Goal: Task Accomplishment & Management: Manage account settings

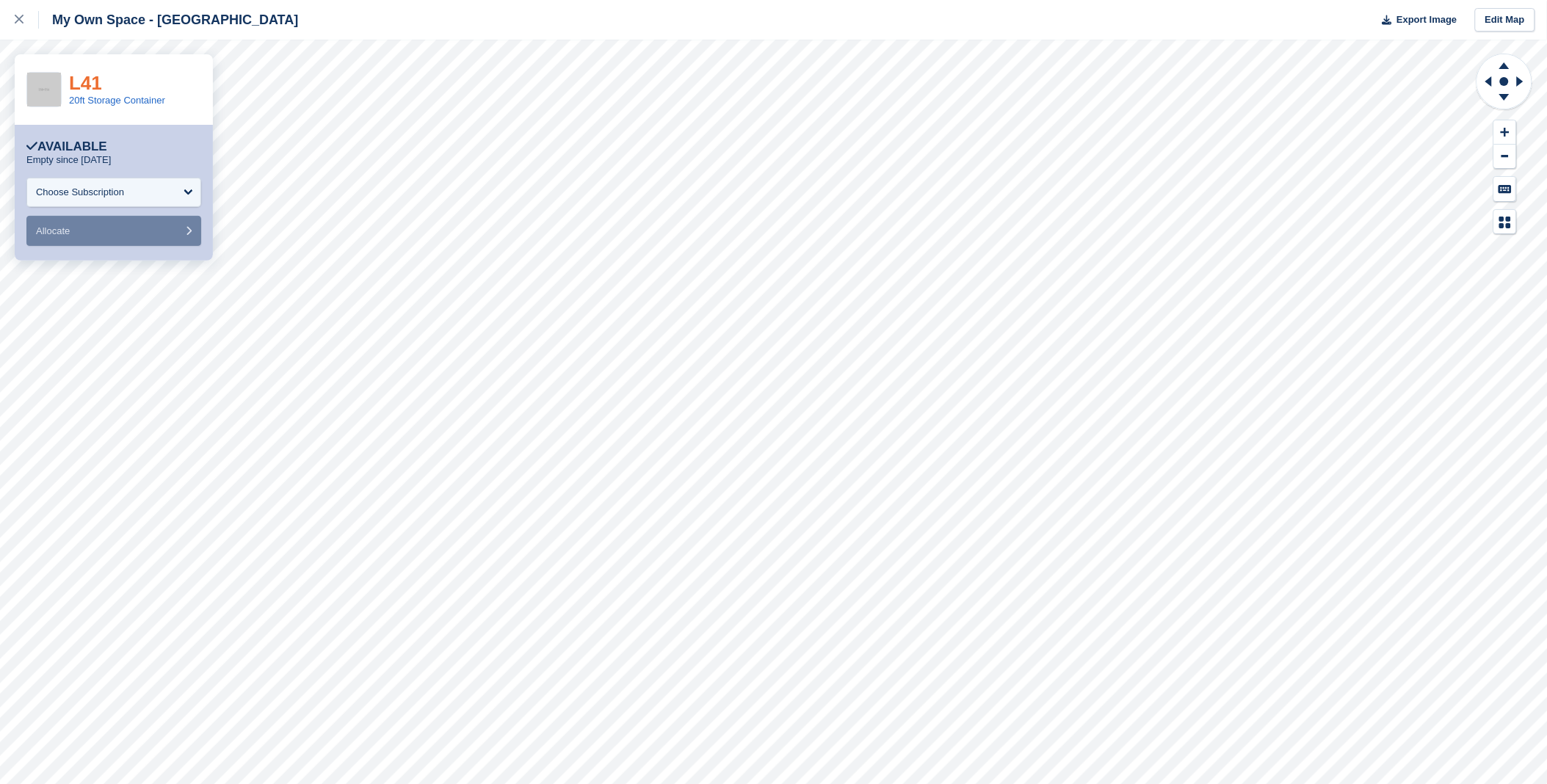
click at [78, 82] on link "L41" at bounding box center [85, 82] width 33 height 22
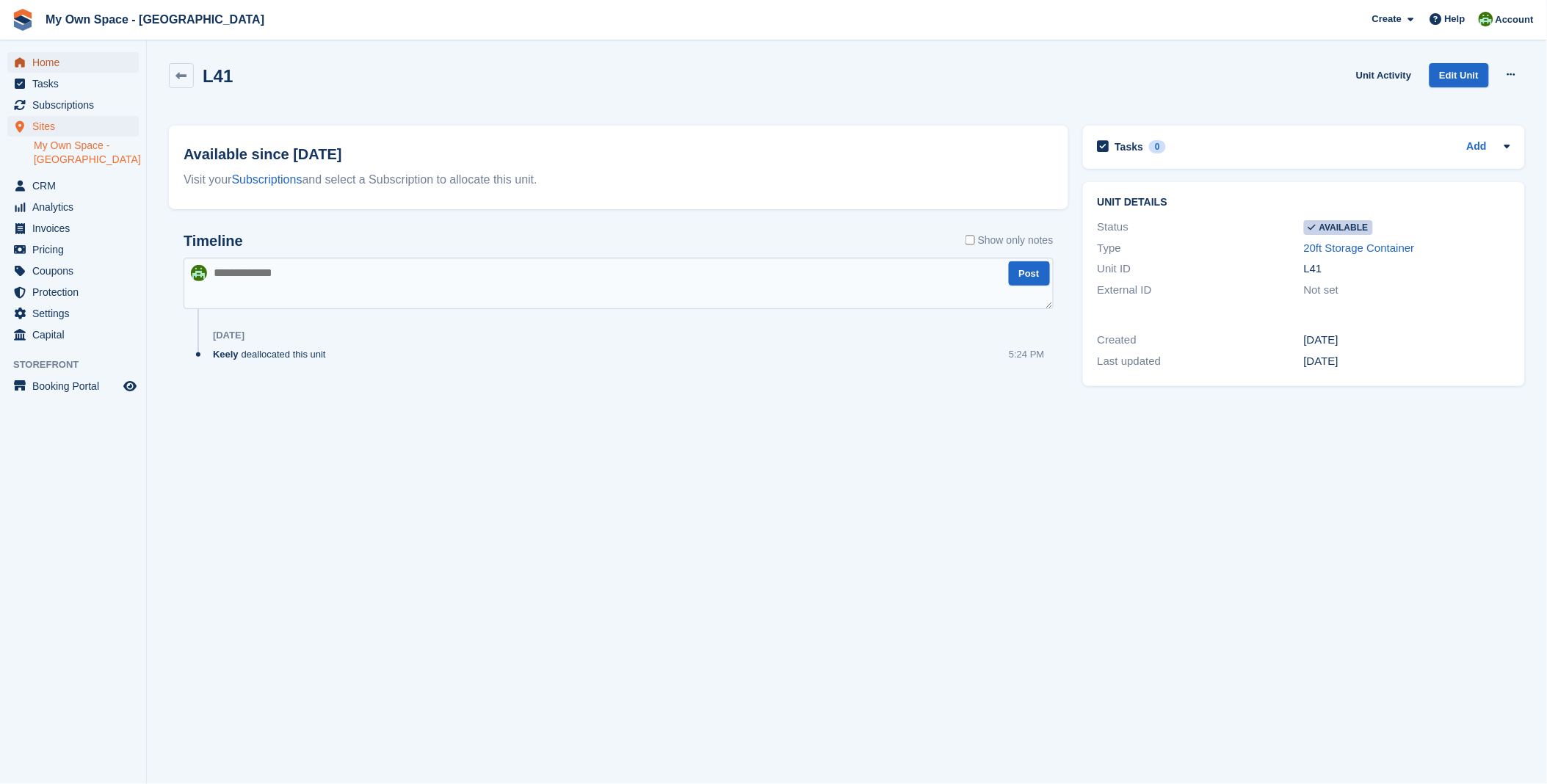
click at [32, 56] on span "Home" at bounding box center [76, 62] width 88 height 21
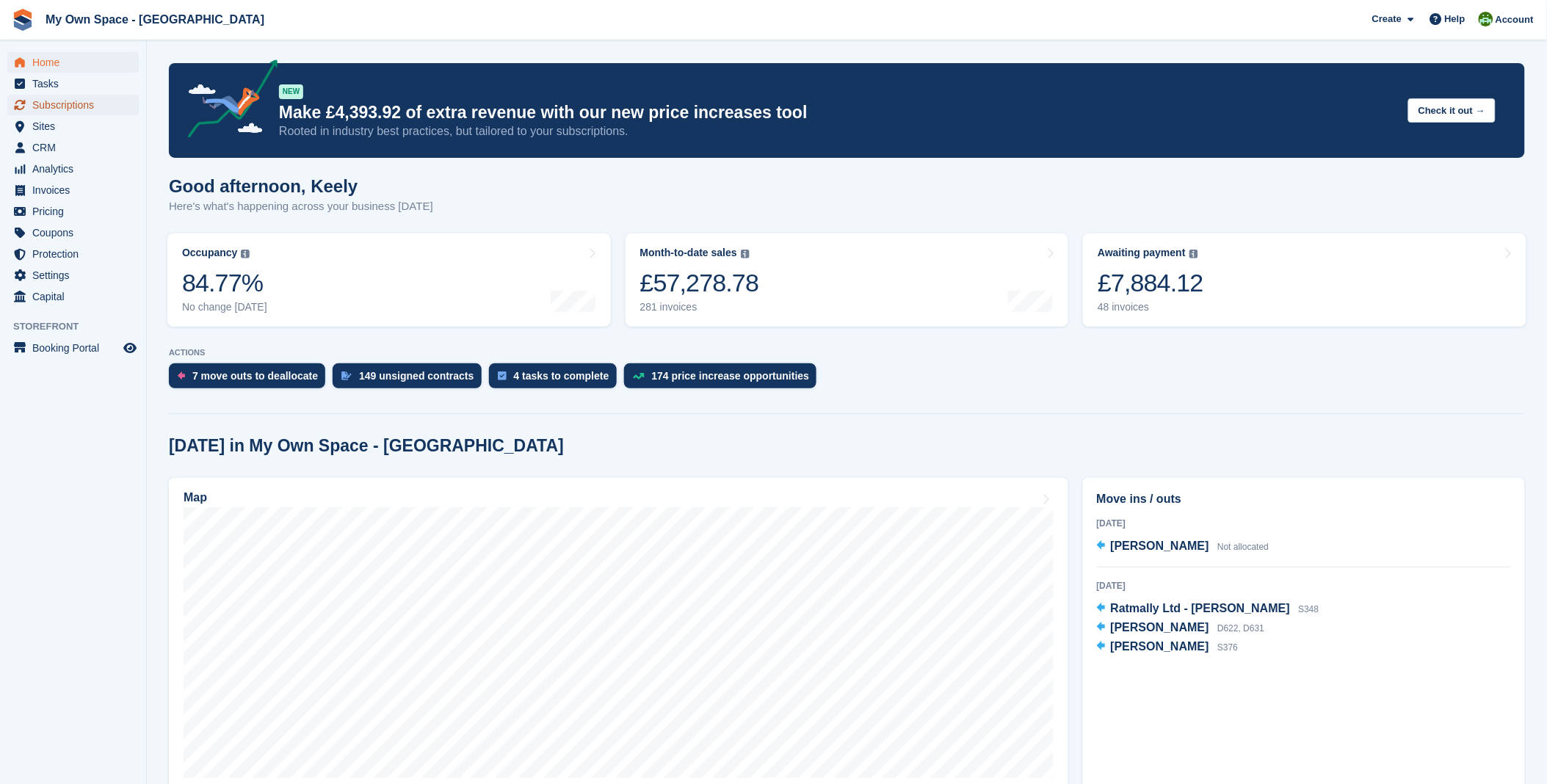
click at [78, 100] on span "Subscriptions" at bounding box center [76, 105] width 88 height 21
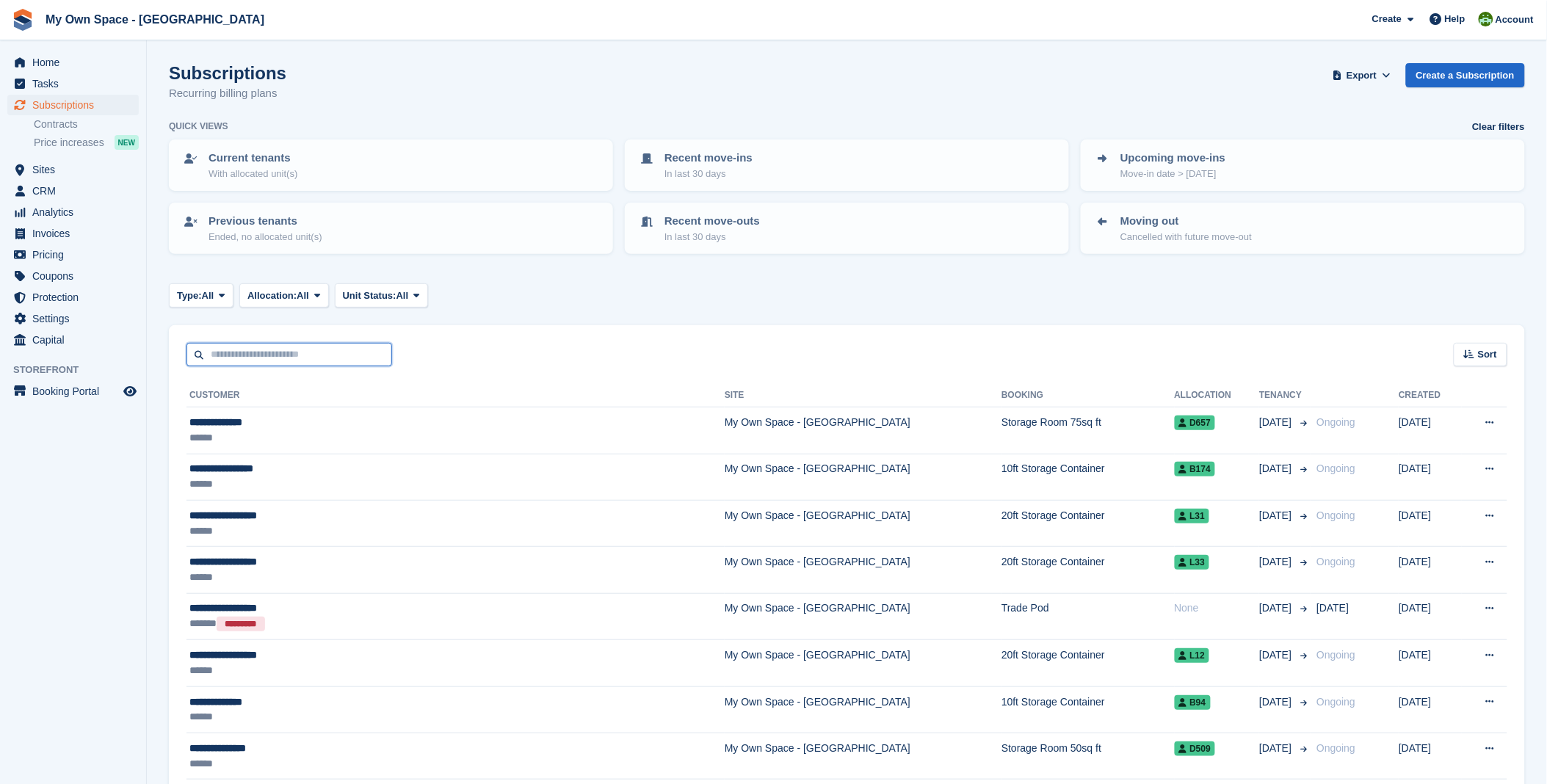
click at [269, 351] on input "text" at bounding box center [289, 355] width 206 height 24
type input "******"
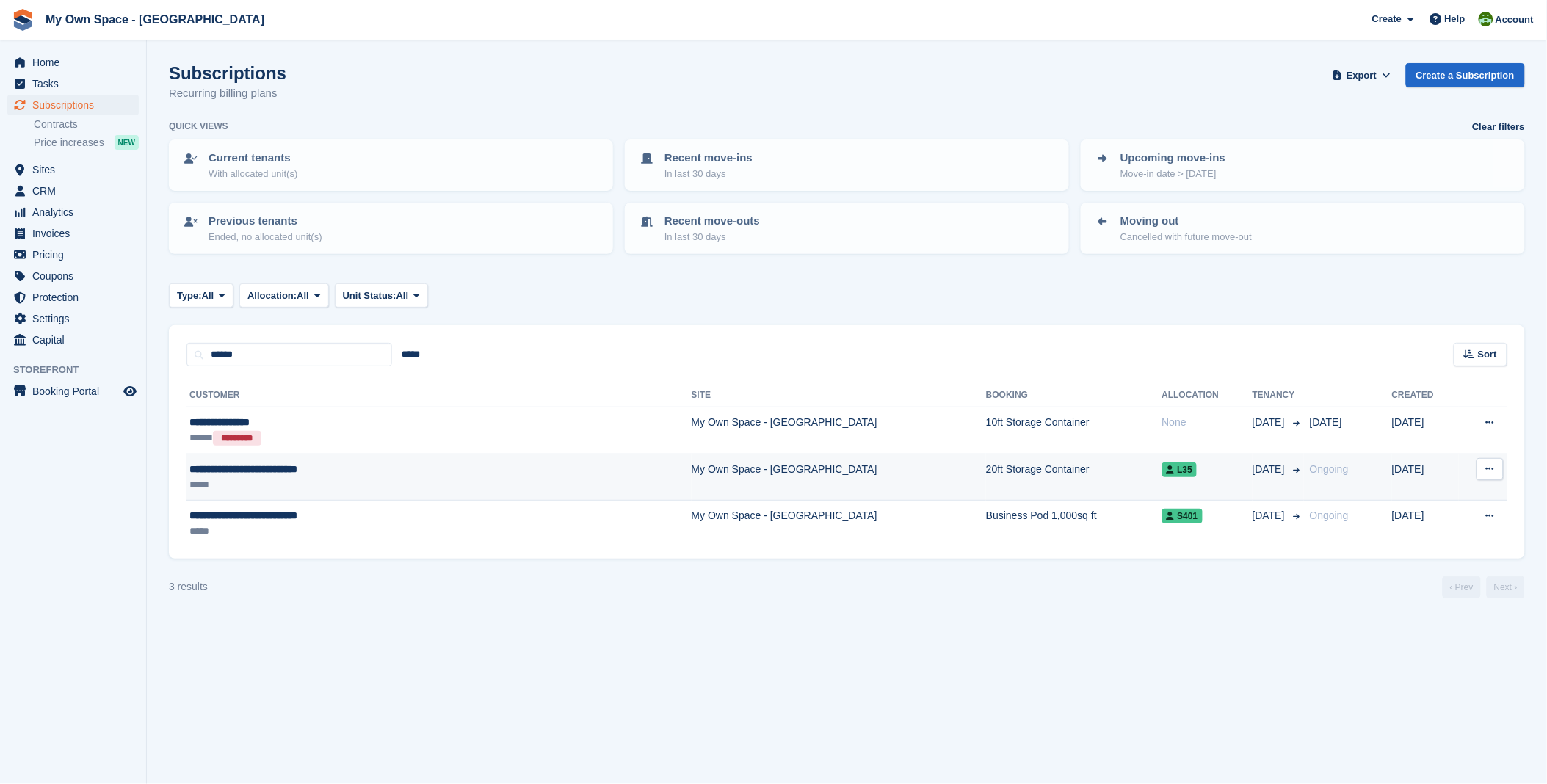
click at [272, 468] on div "**********" at bounding box center [347, 468] width 316 height 15
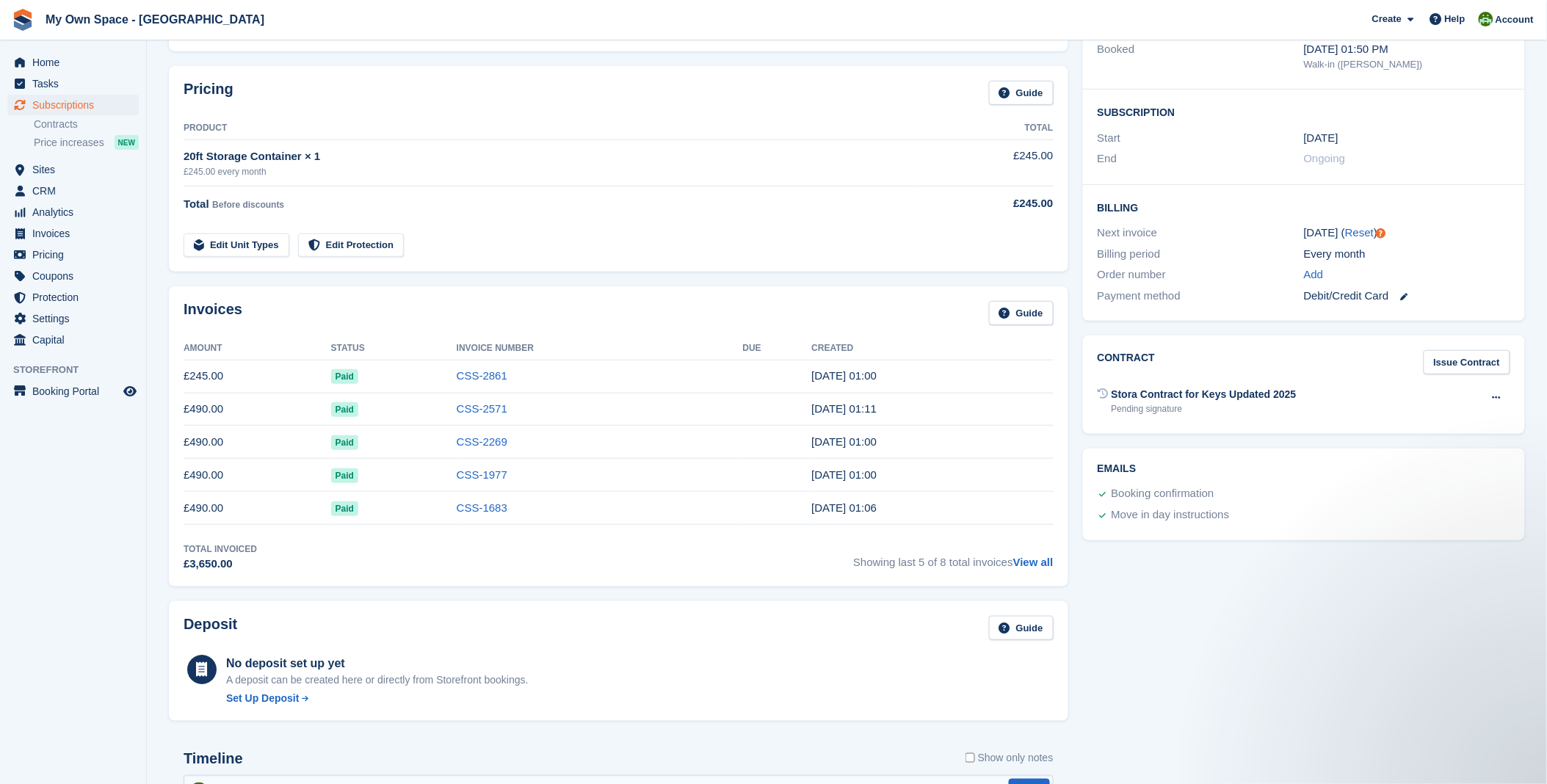
scroll to position [244, 0]
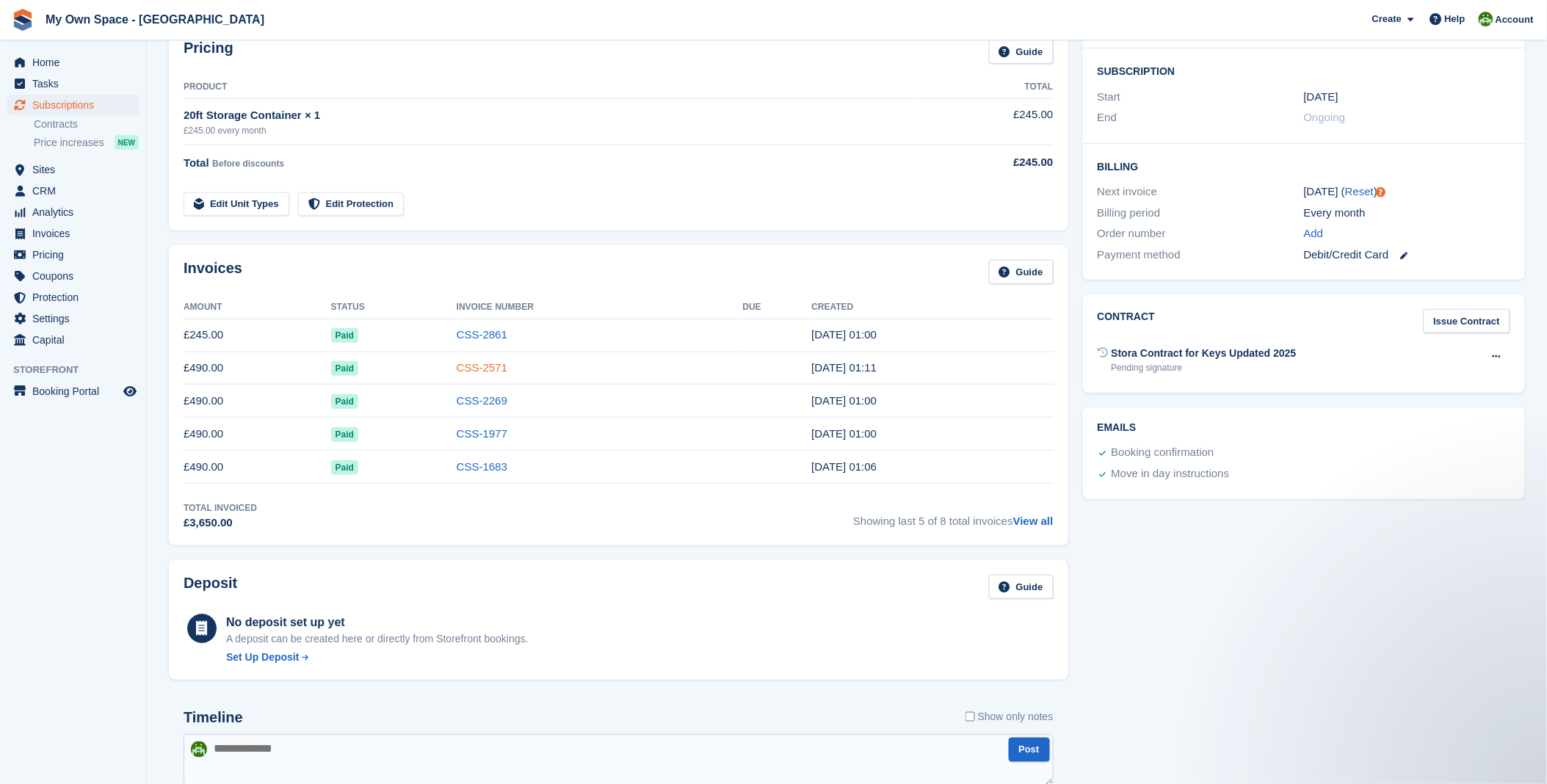
click at [461, 372] on link "CSS-2571" at bounding box center [481, 368] width 50 height 13
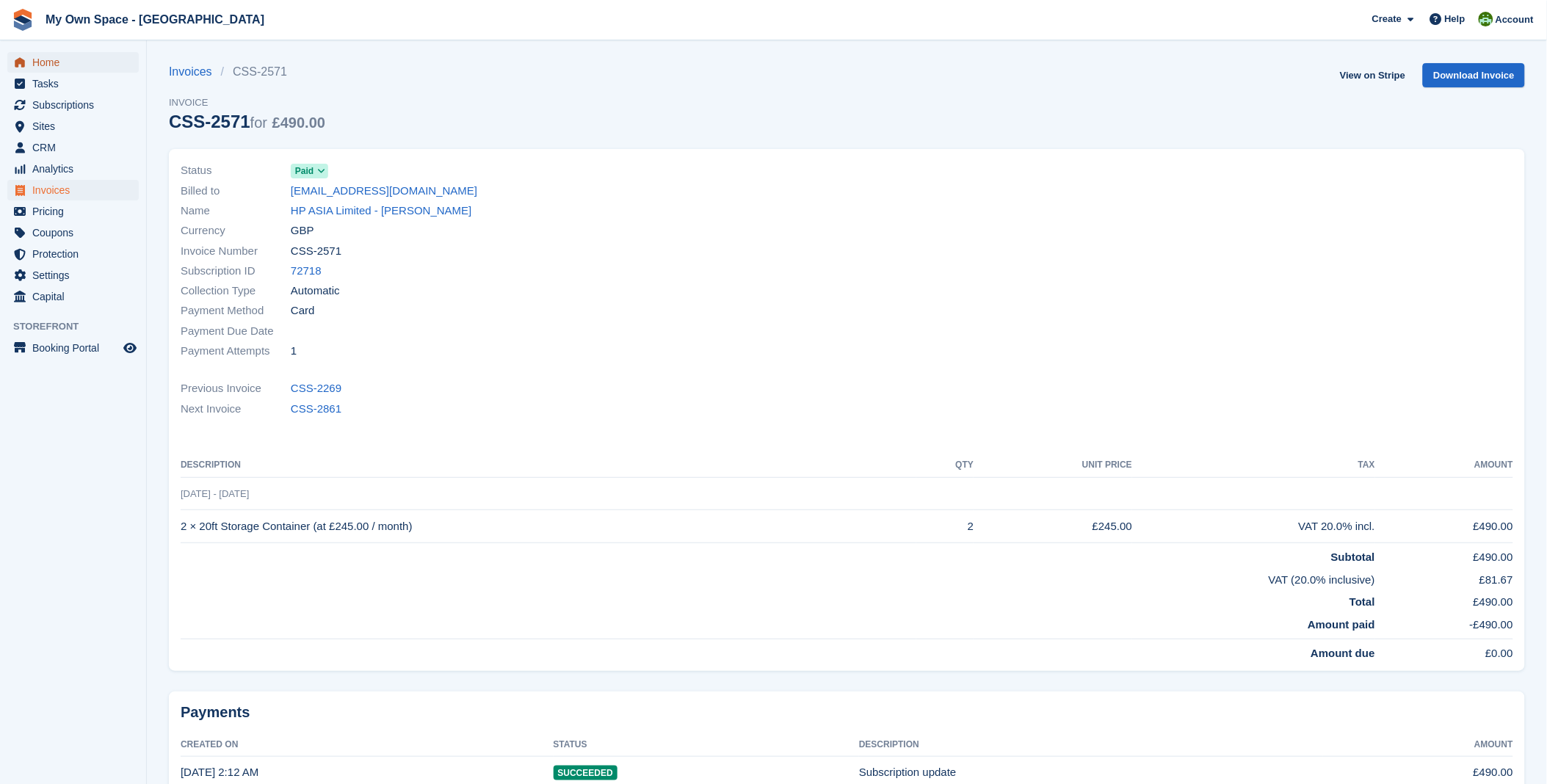
click at [39, 59] on span "Home" at bounding box center [76, 62] width 88 height 21
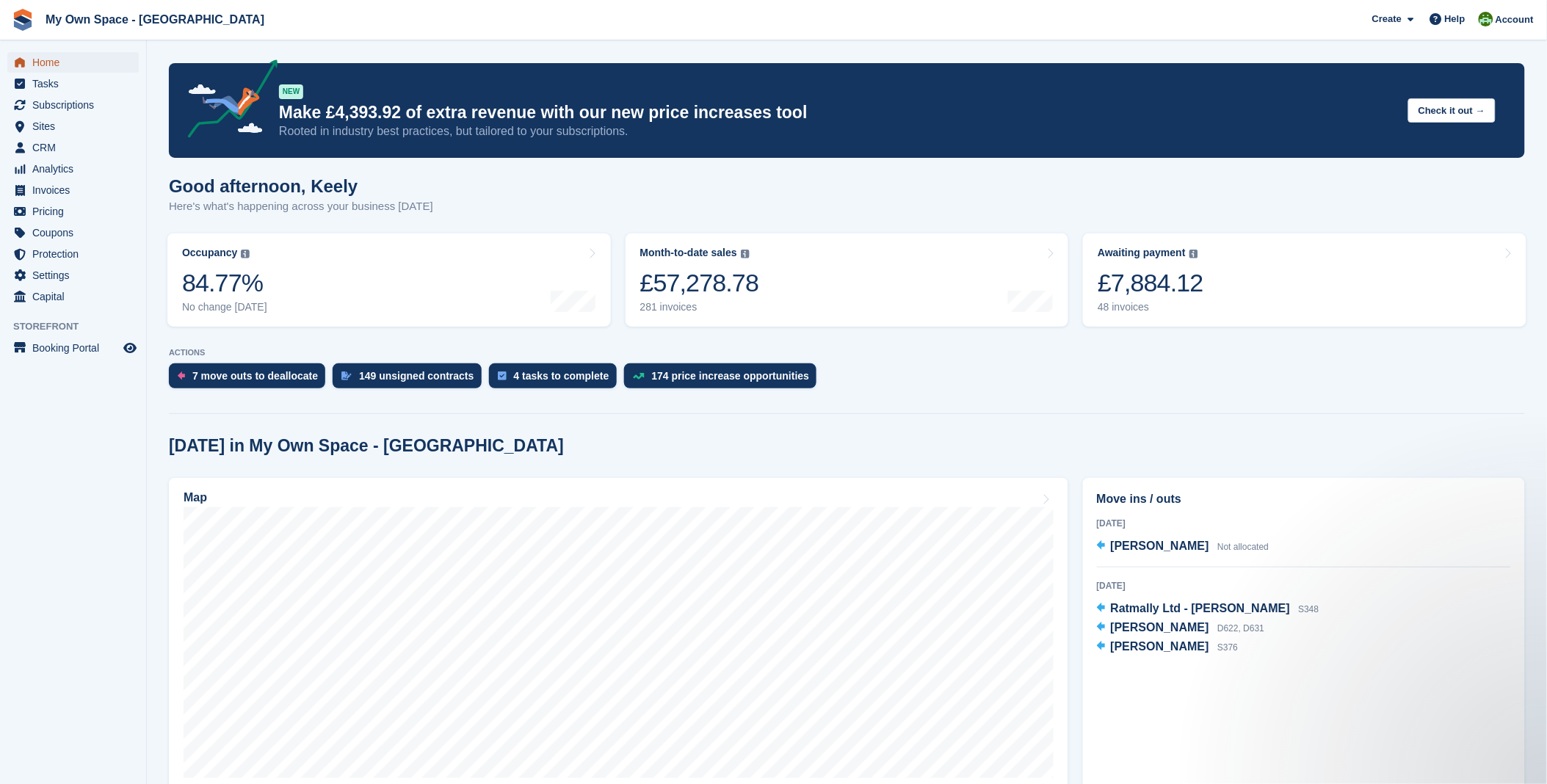
click at [70, 54] on span "Home" at bounding box center [76, 62] width 88 height 21
click at [57, 68] on span "Home" at bounding box center [76, 62] width 88 height 21
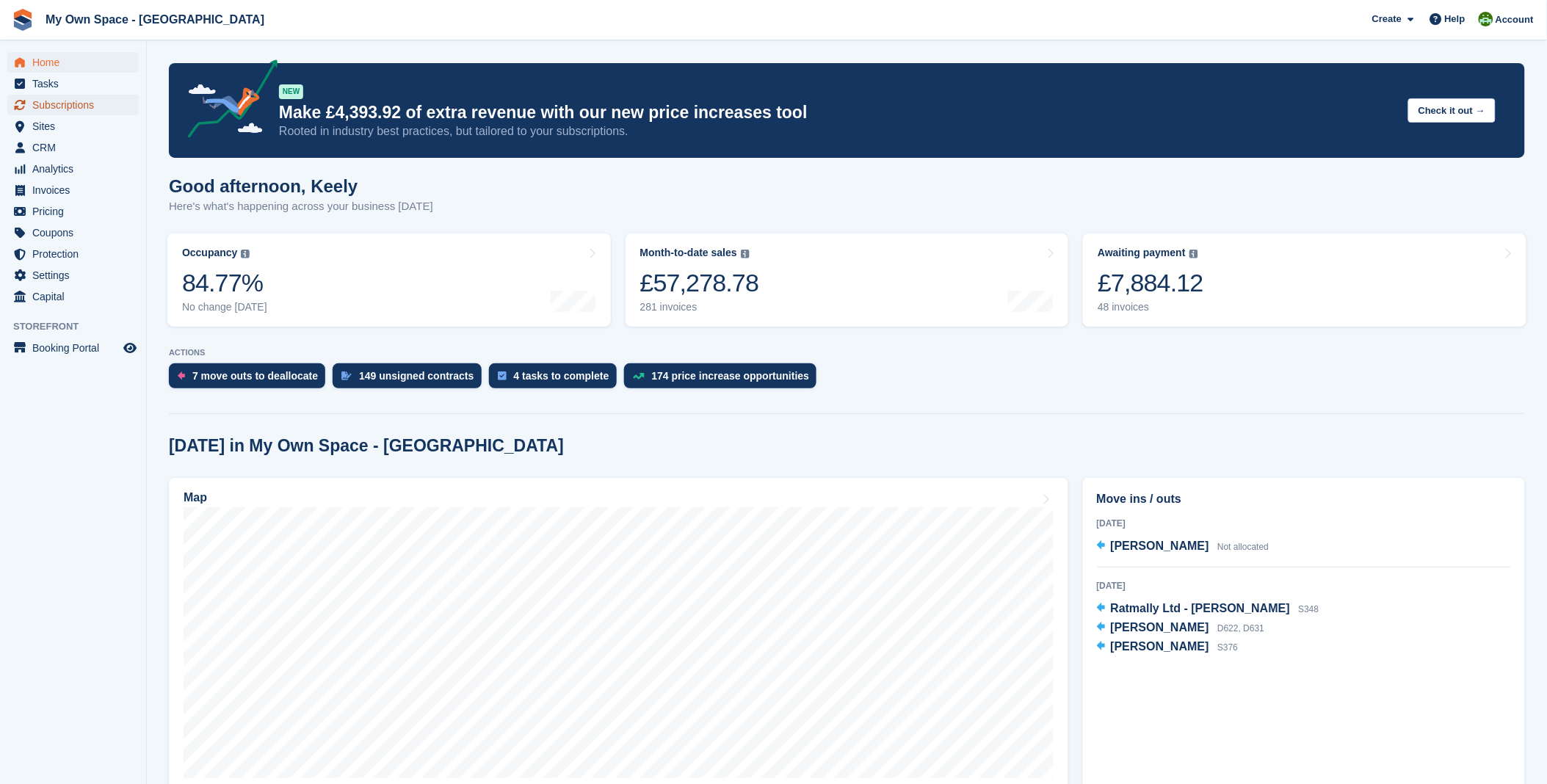
click at [90, 107] on span "Subscriptions" at bounding box center [76, 105] width 88 height 21
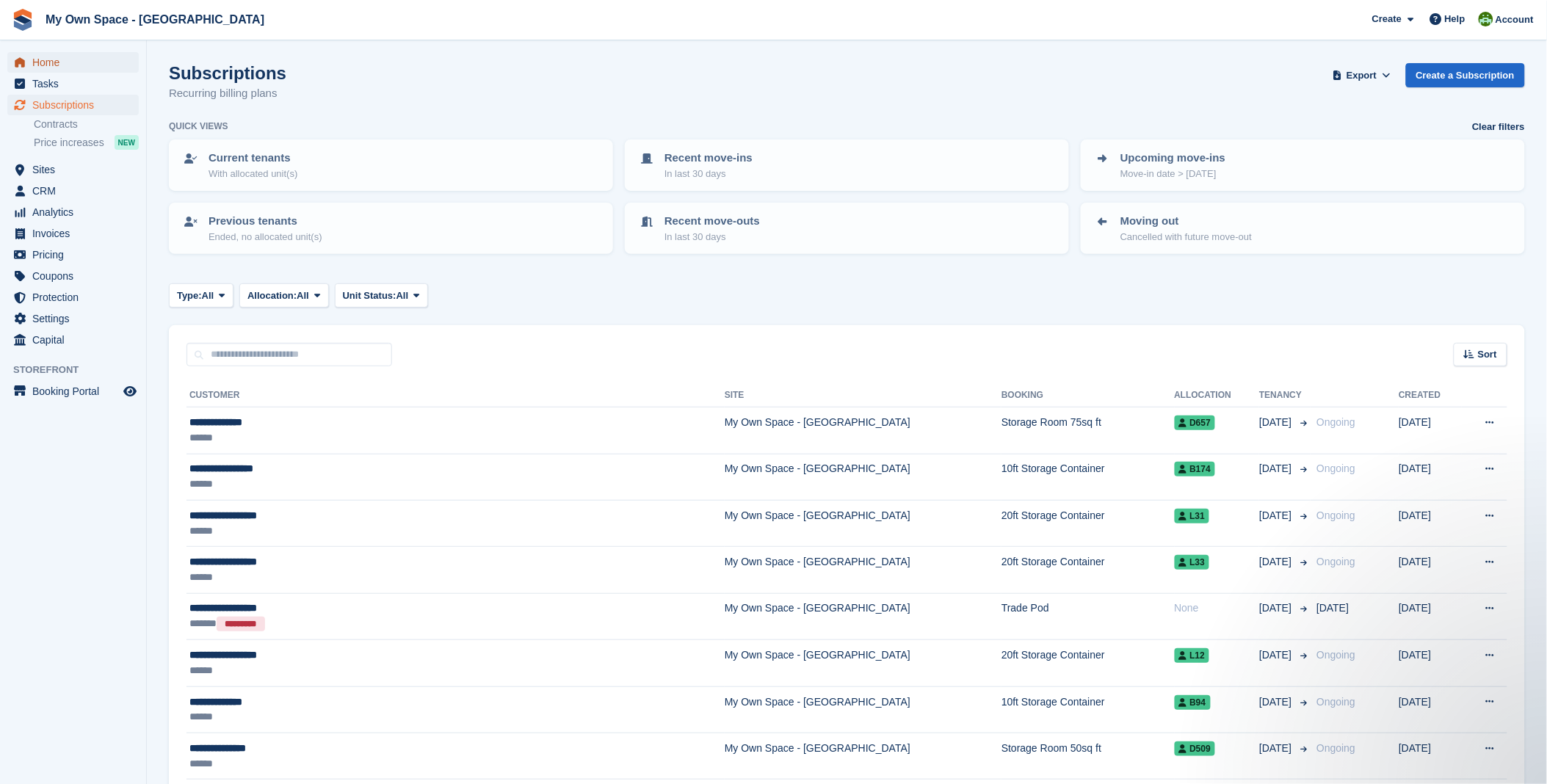
click at [35, 62] on span "Home" at bounding box center [76, 62] width 88 height 21
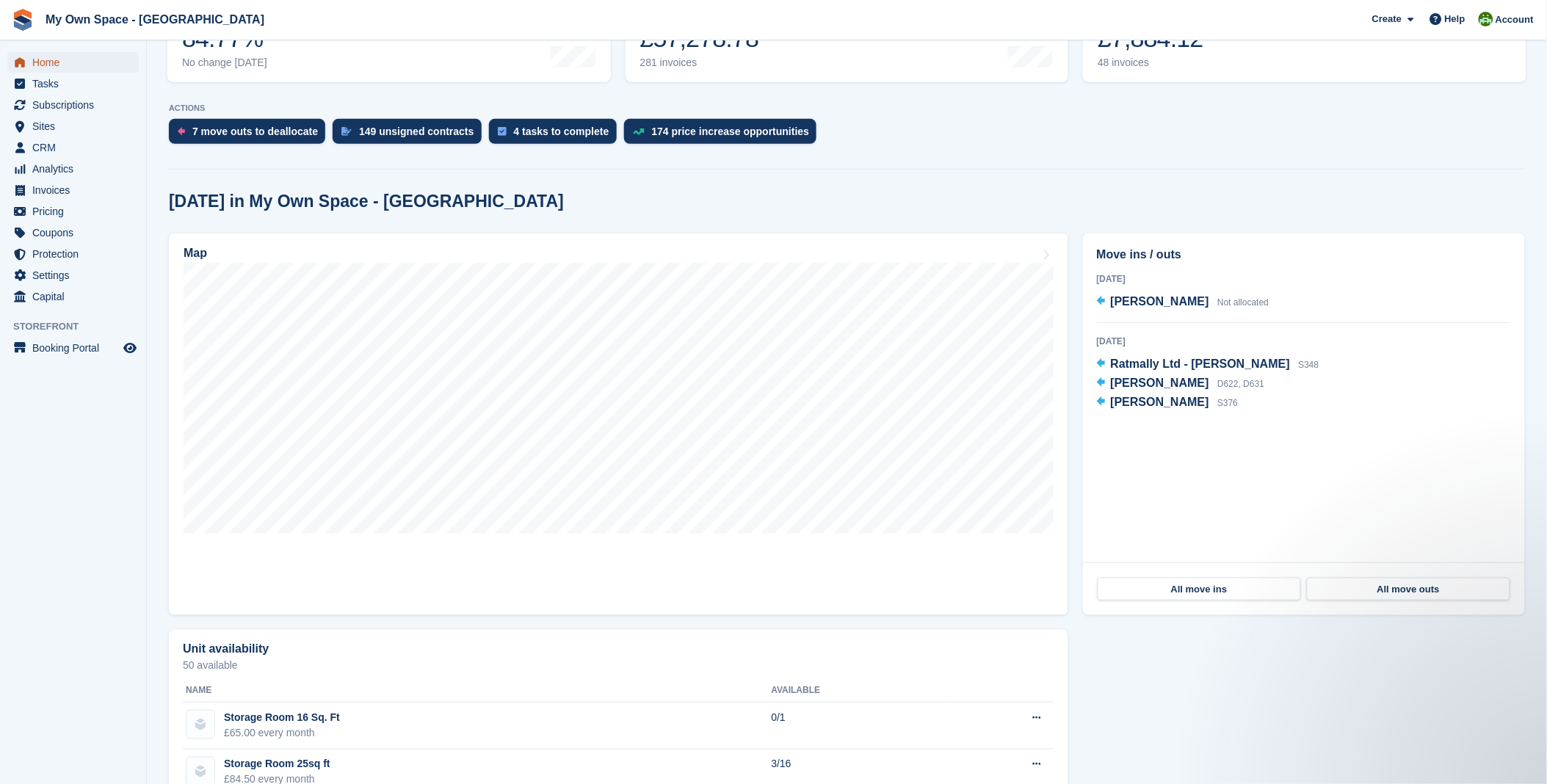
click at [40, 60] on span "Home" at bounding box center [76, 62] width 88 height 21
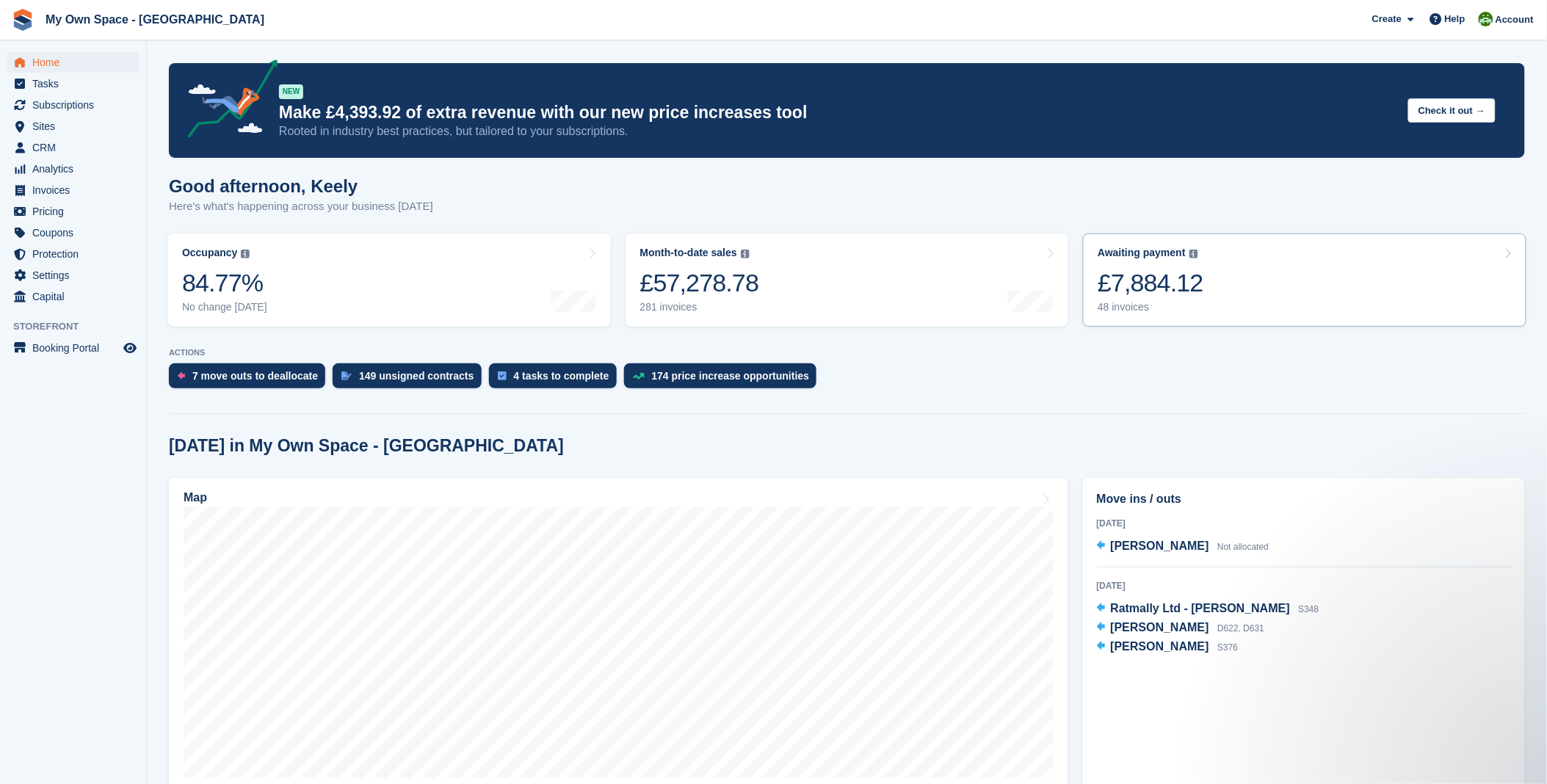
click at [1128, 289] on div "£7,884.12" at bounding box center [1150, 283] width 106 height 30
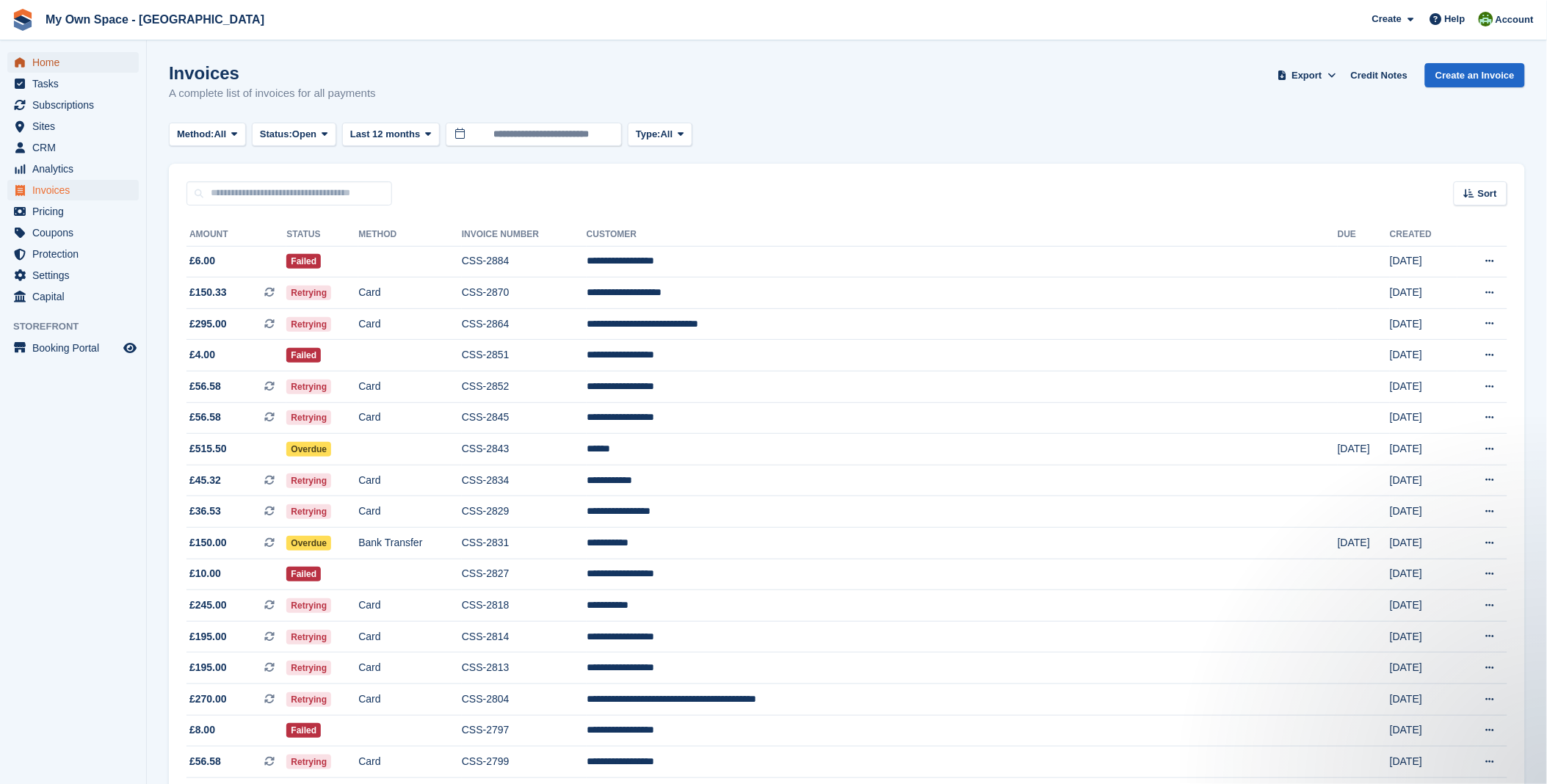
click at [62, 64] on span "Home" at bounding box center [76, 62] width 88 height 21
